Goal: Task Accomplishment & Management: Manage account settings

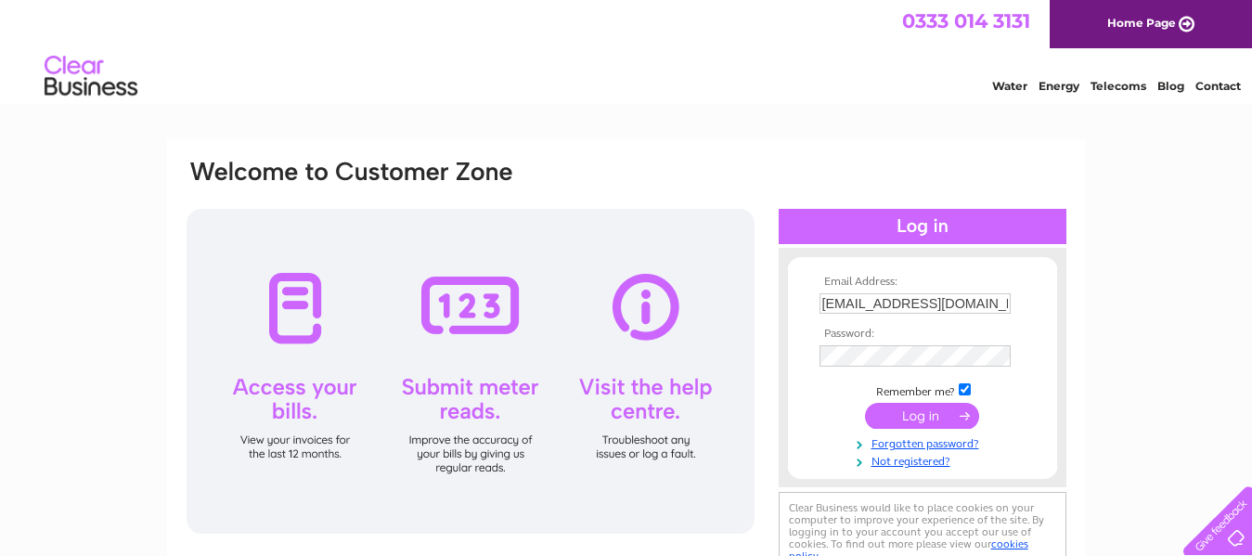
click at [914, 420] on input "submit" at bounding box center [922, 416] width 114 height 26
click at [925, 414] on input "submit" at bounding box center [922, 416] width 114 height 26
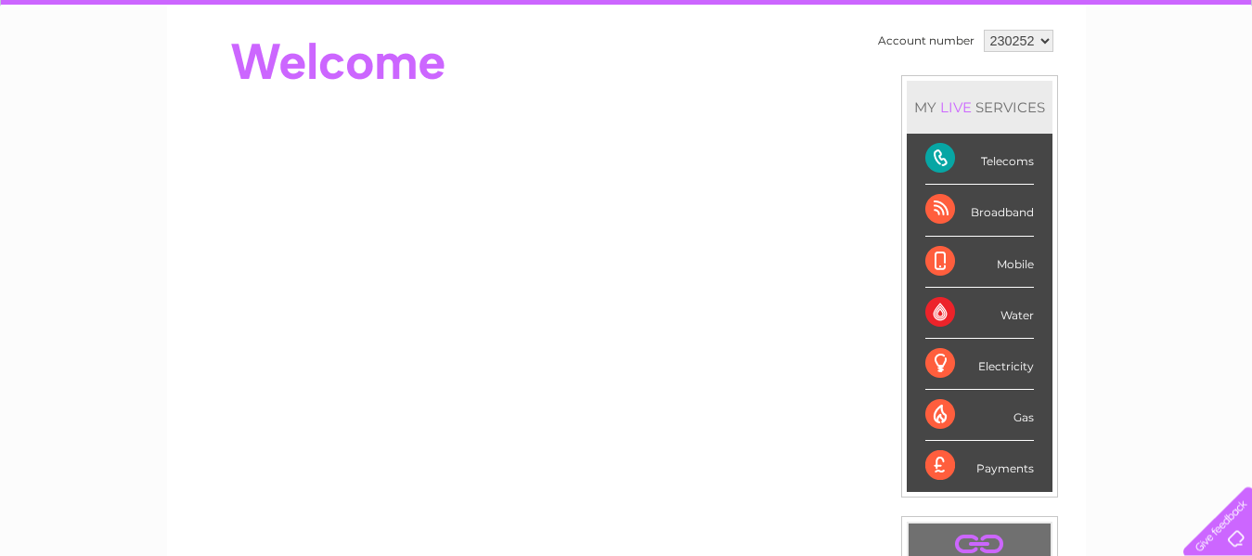
scroll to position [173, 0]
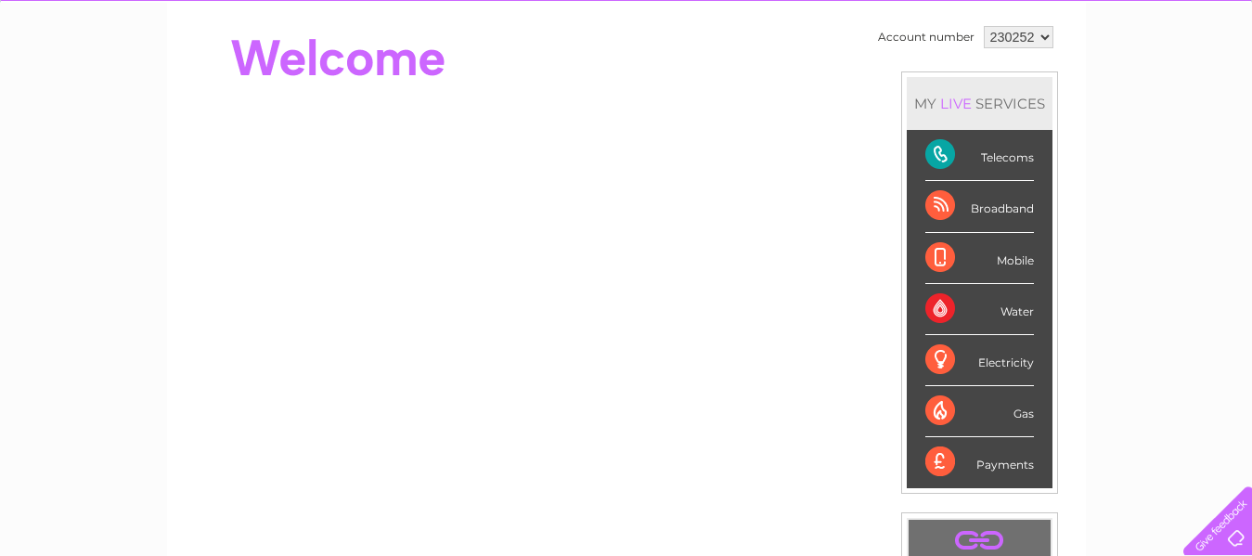
click at [937, 156] on div "Telecoms" at bounding box center [979, 155] width 109 height 51
click at [993, 156] on div "Telecoms" at bounding box center [979, 155] width 109 height 51
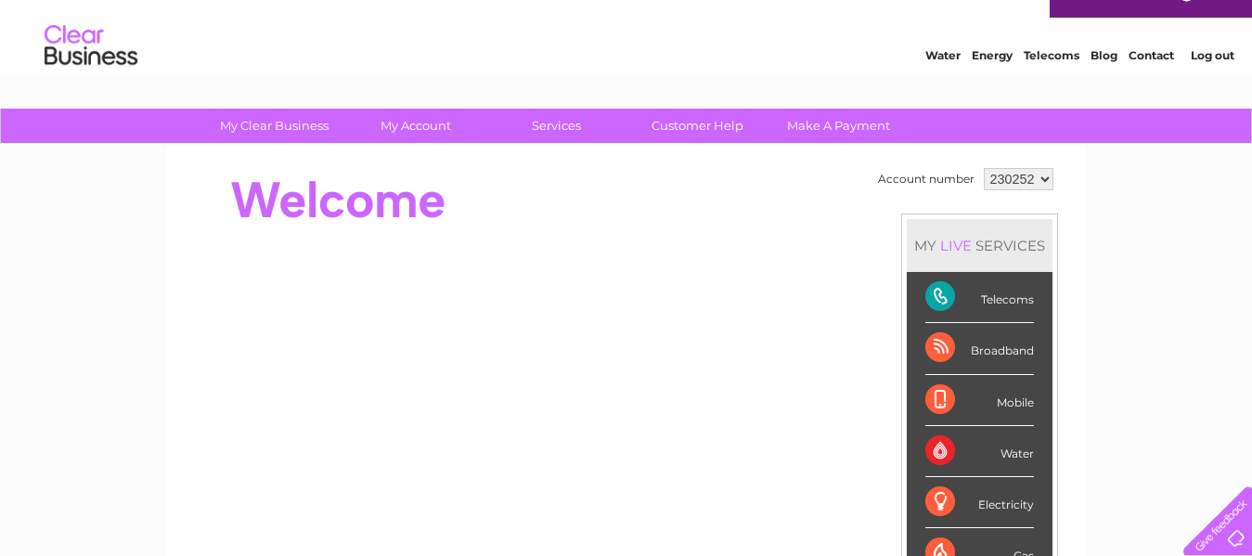
scroll to position [24, 0]
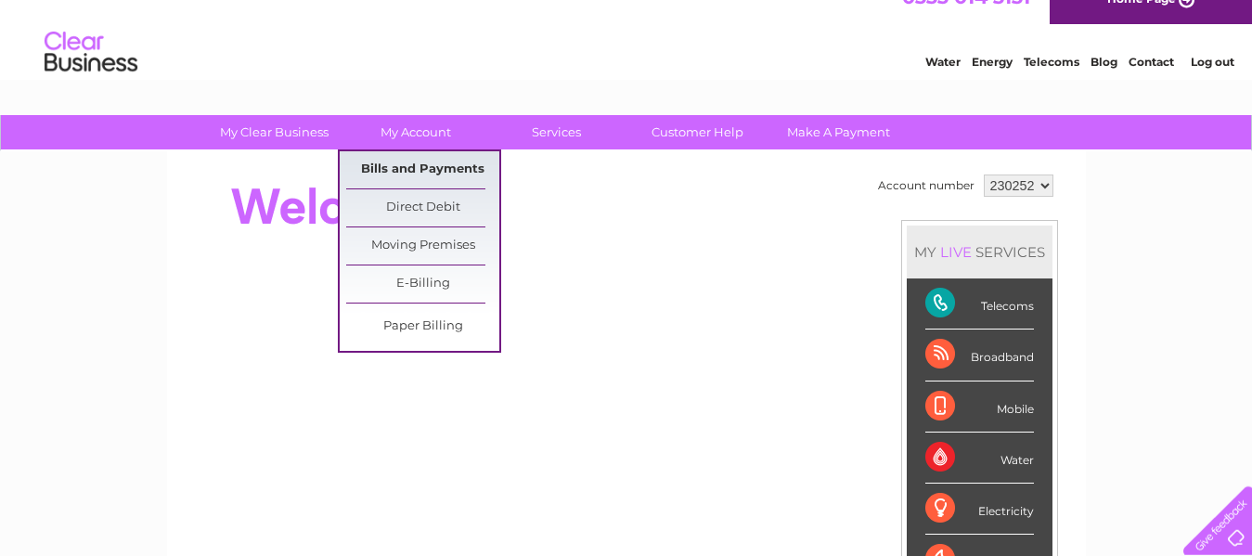
click at [430, 162] on link "Bills and Payments" at bounding box center [422, 169] width 153 height 37
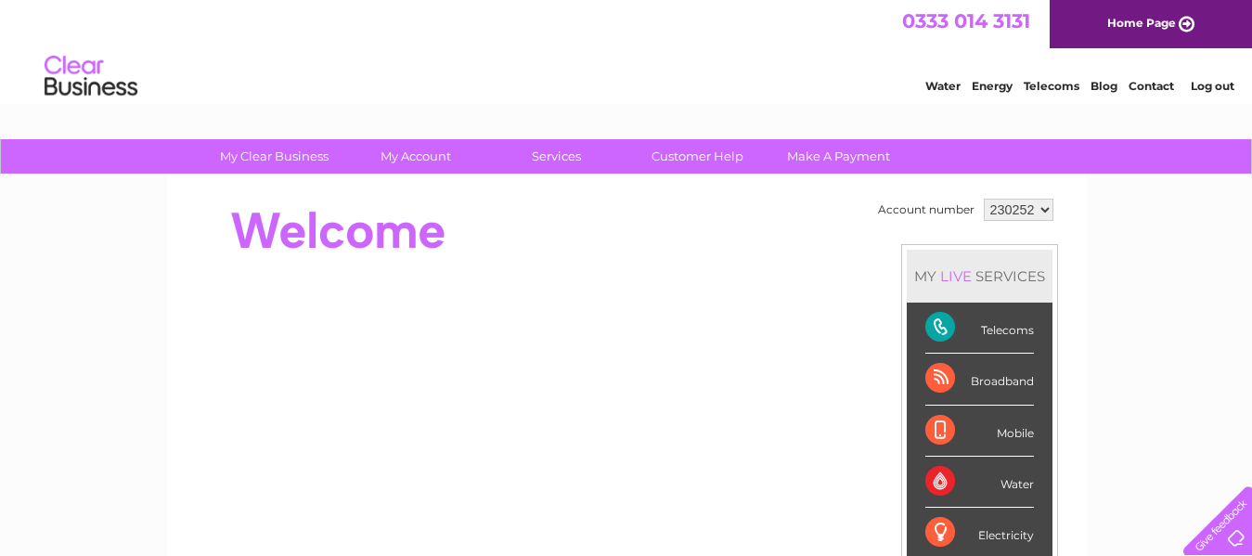
click at [1203, 93] on link "Log out" at bounding box center [1212, 86] width 44 height 14
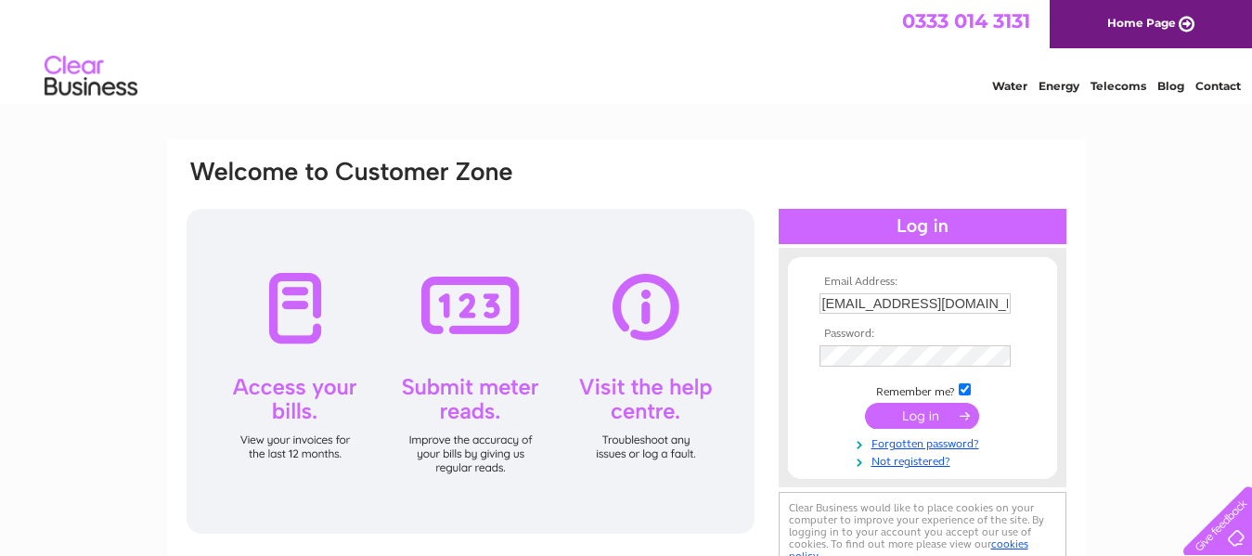
click at [1064, 109] on html "0333 014 3131 Home Page Water Energy Telecoms Blog Contact" at bounding box center [626, 54] width 1252 height 109
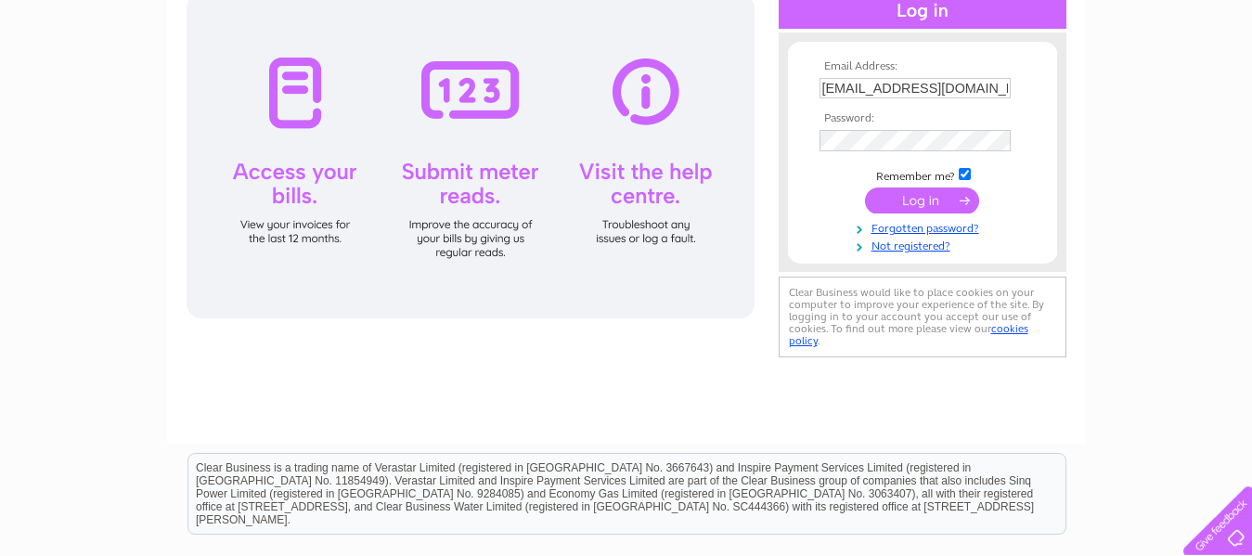
scroll to position [211, 0]
